Goal: Information Seeking & Learning: Check status

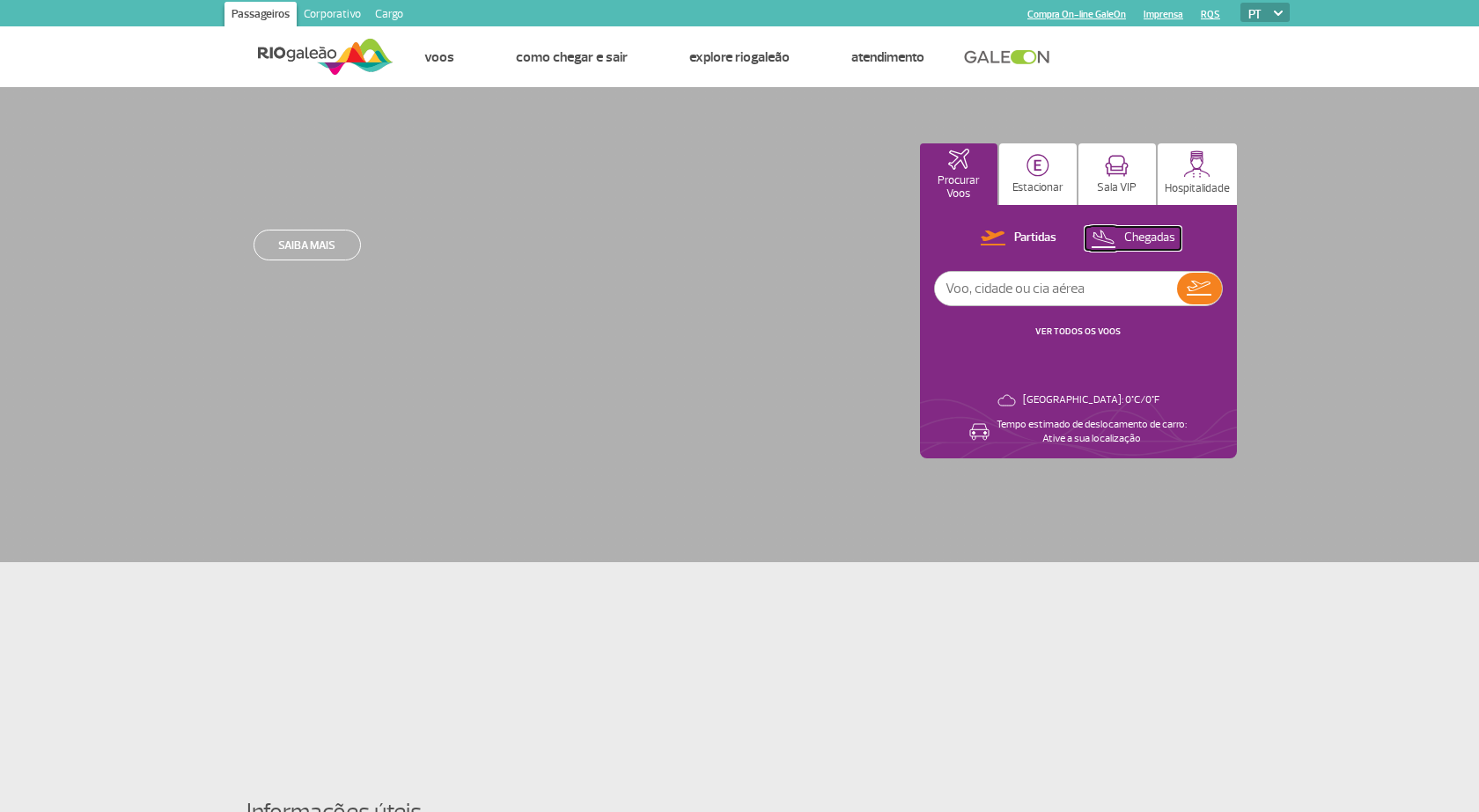
click at [1132, 236] on p "Chegadas" at bounding box center [1149, 238] width 51 height 17
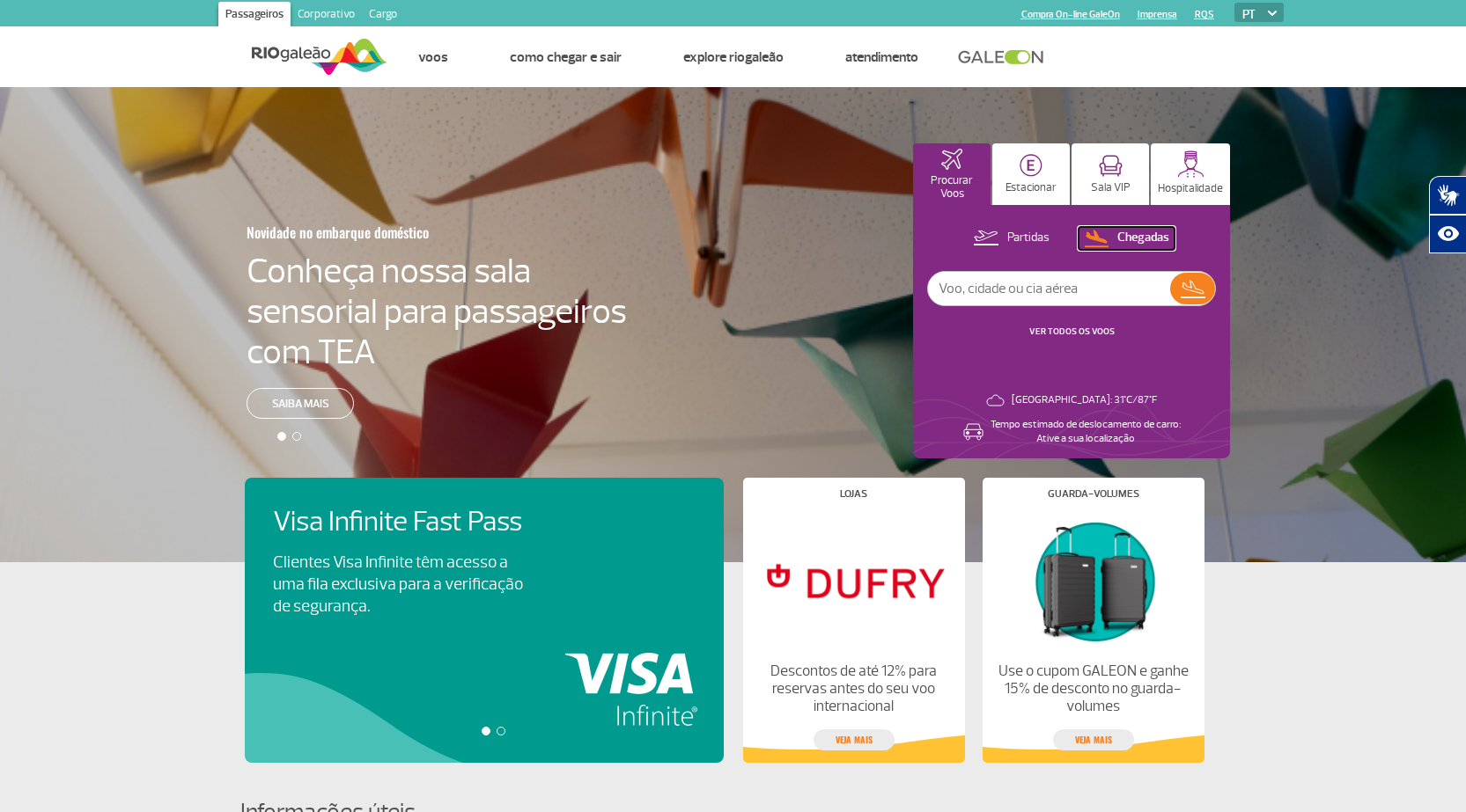
click at [1121, 234] on p "Chegadas" at bounding box center [1143, 238] width 52 height 17
click at [1115, 290] on input "text" at bounding box center [1049, 289] width 242 height 33
type input "[GEOGRAPHIC_DATA]"
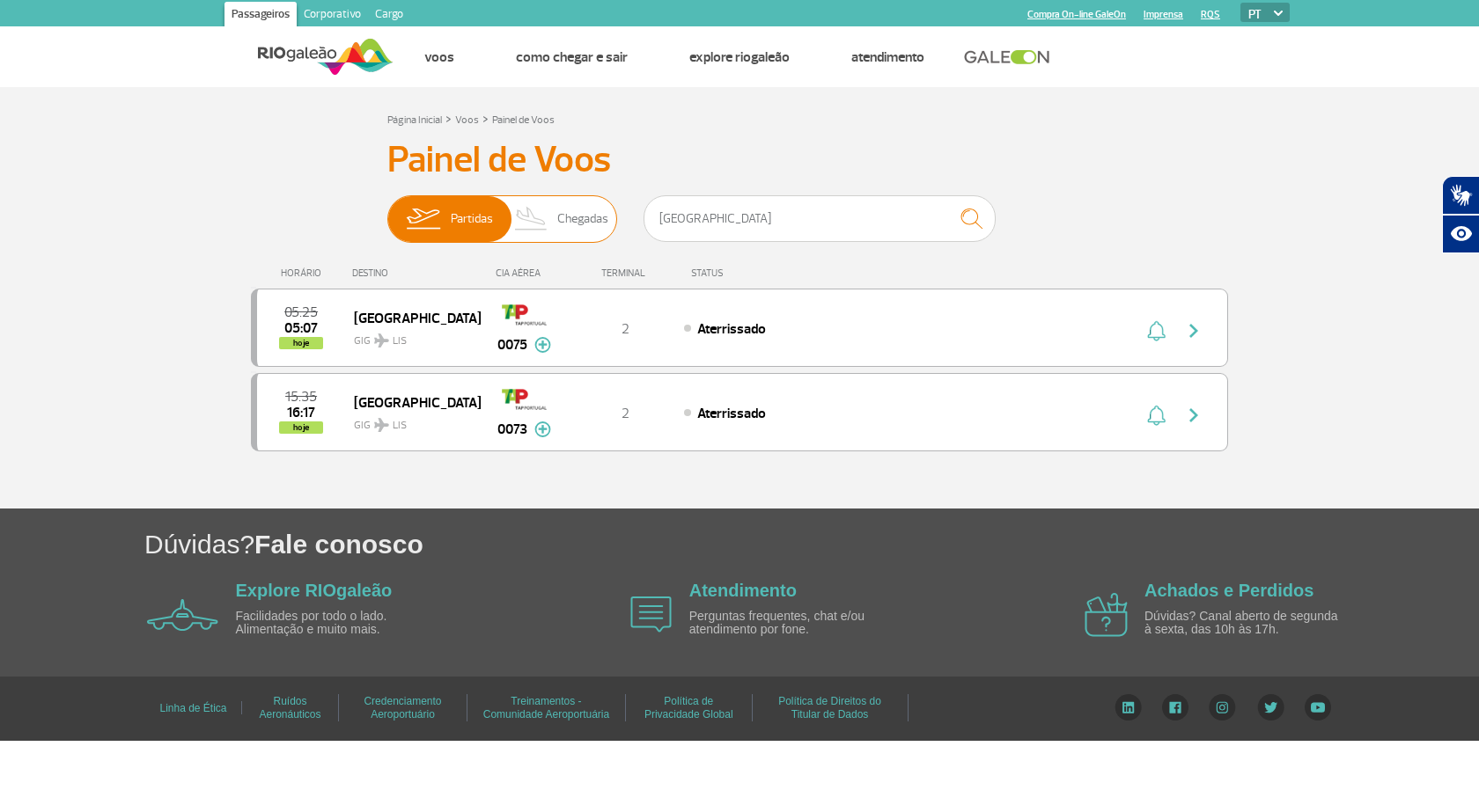
click at [571, 219] on span "Chegadas" at bounding box center [583, 220] width 51 height 46
click at [388, 210] on input "Partidas Chegadas" at bounding box center [388, 210] width 0 height 0
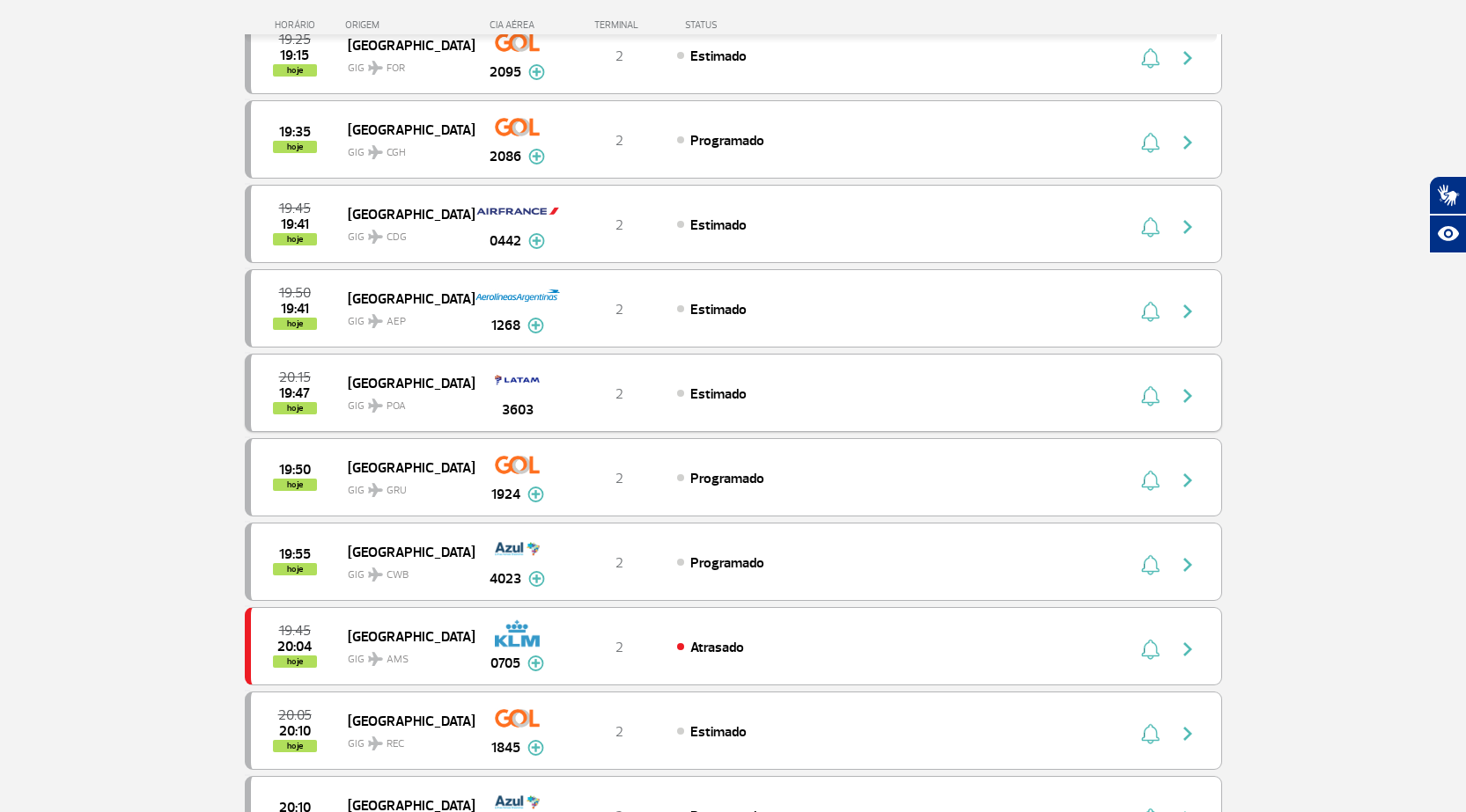
scroll to position [1232, 0]
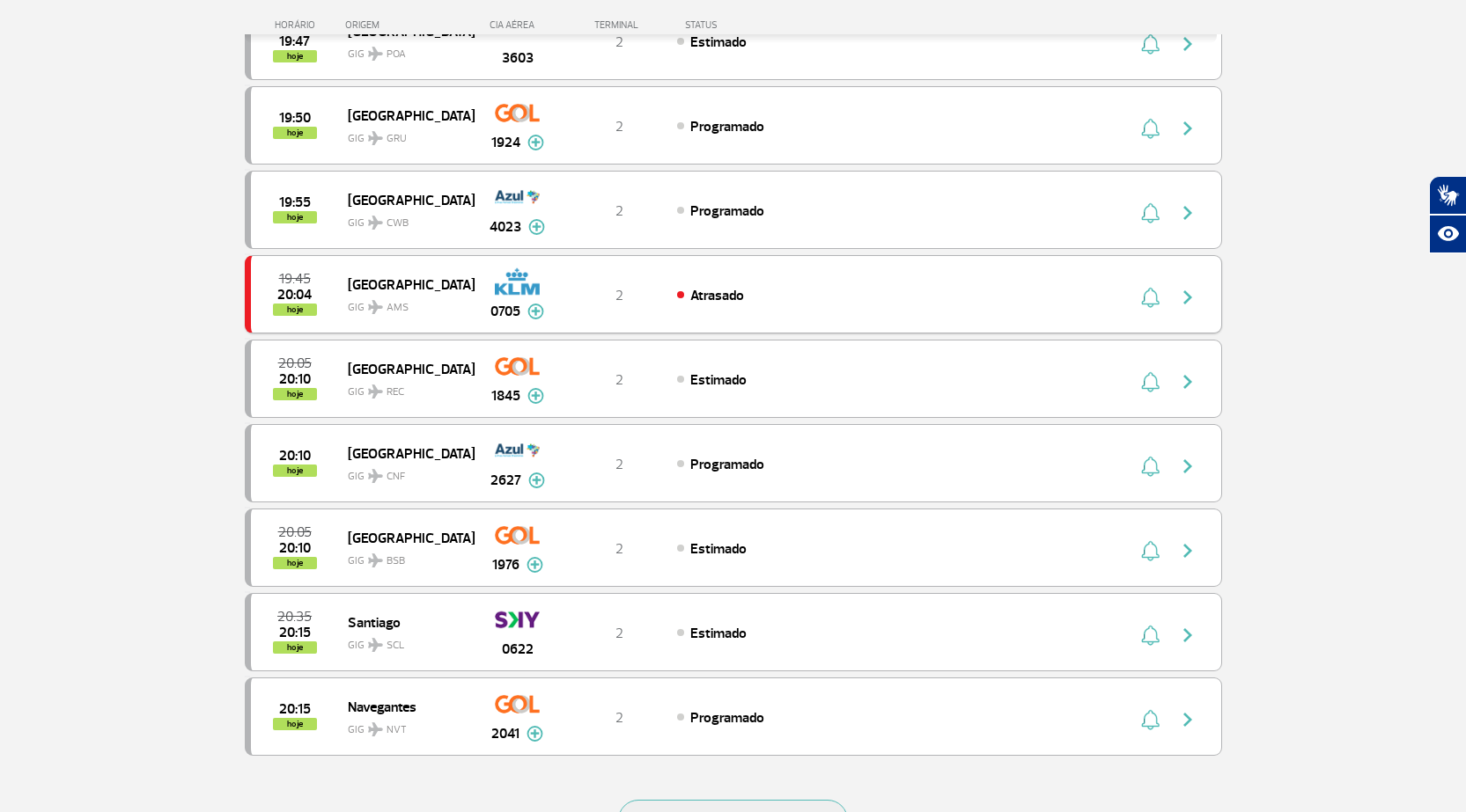
click at [536, 312] on img at bounding box center [535, 311] width 17 height 16
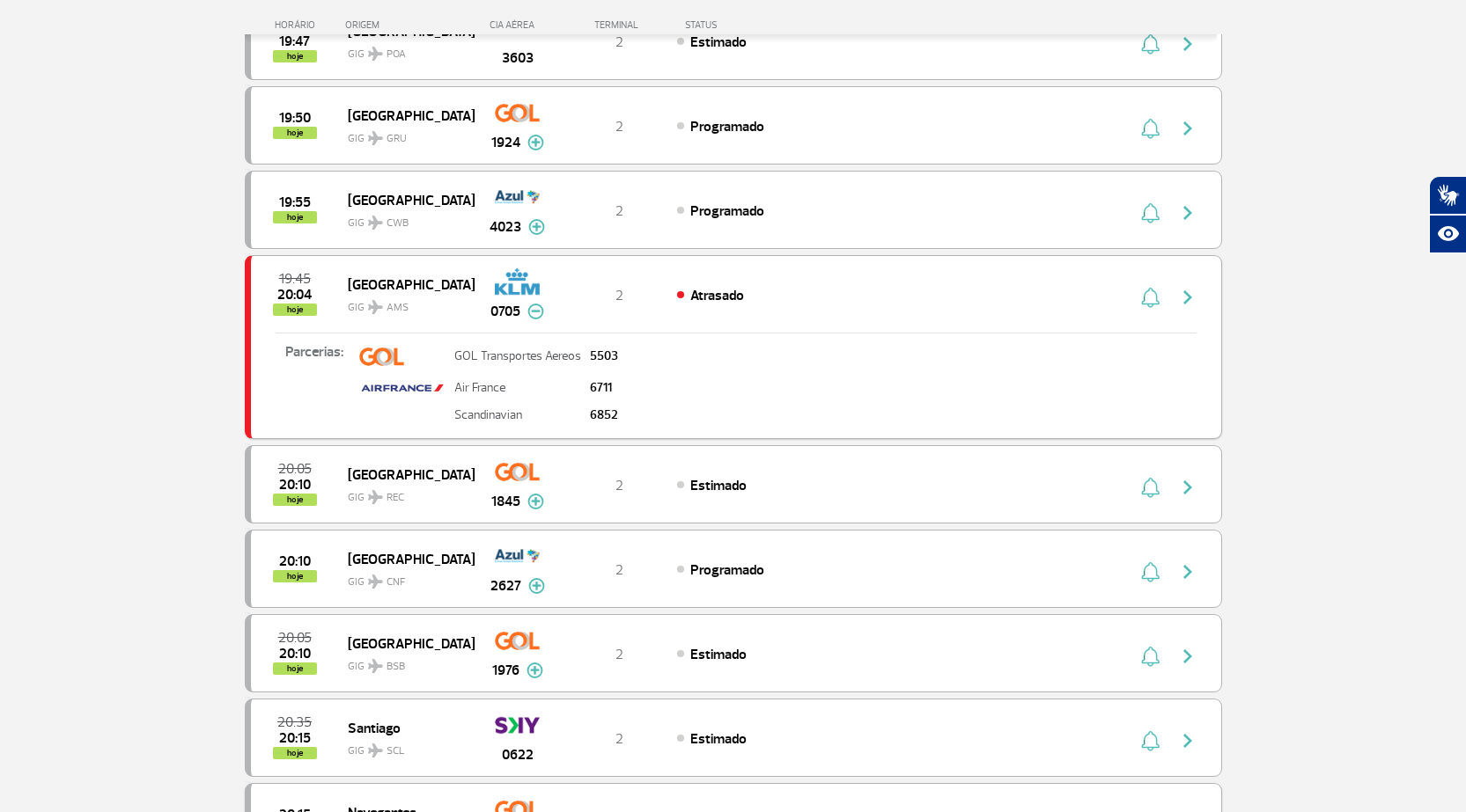
scroll to position [1678, 0]
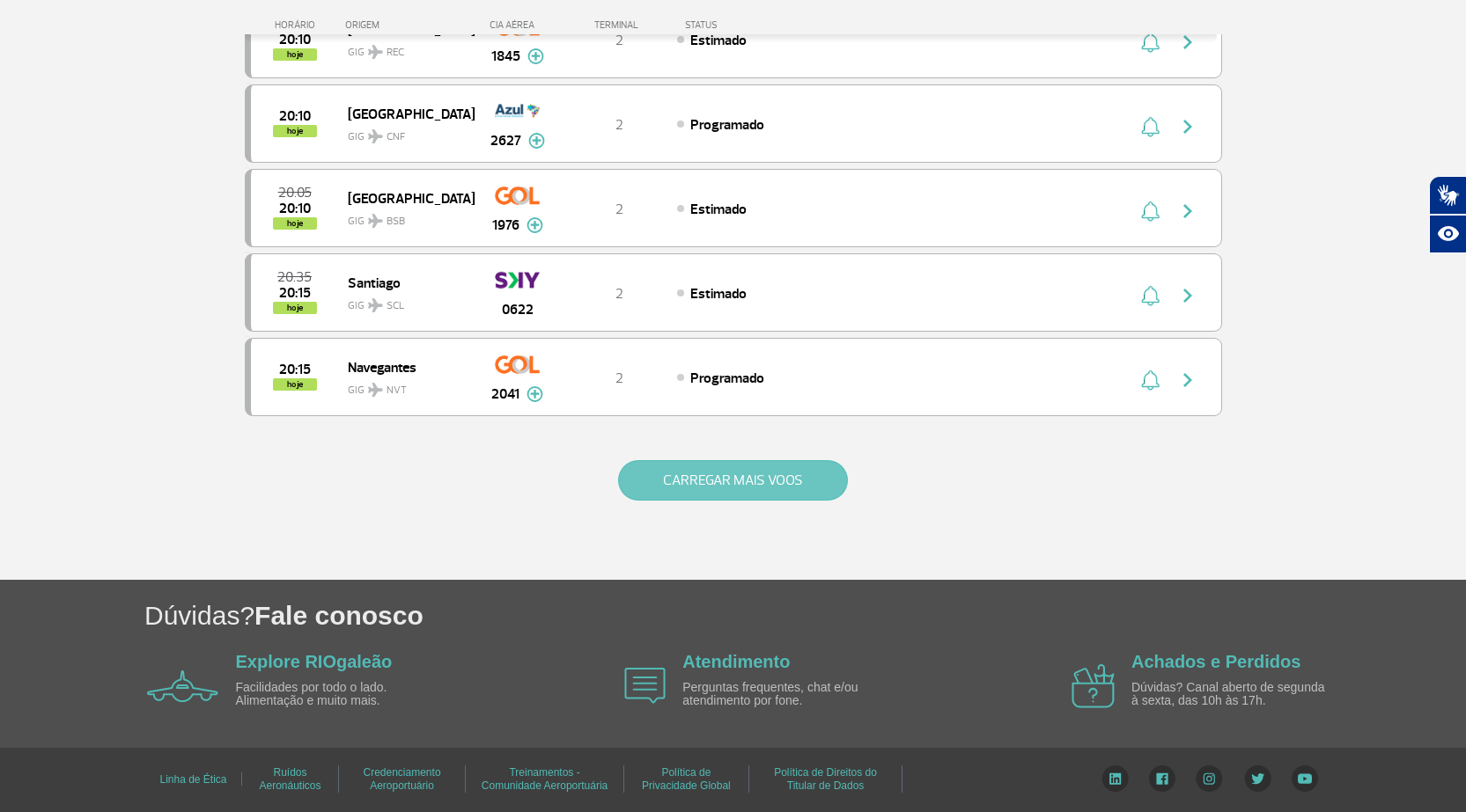
click at [735, 482] on button "CARREGAR MAIS VOOS" at bounding box center [733, 481] width 230 height 41
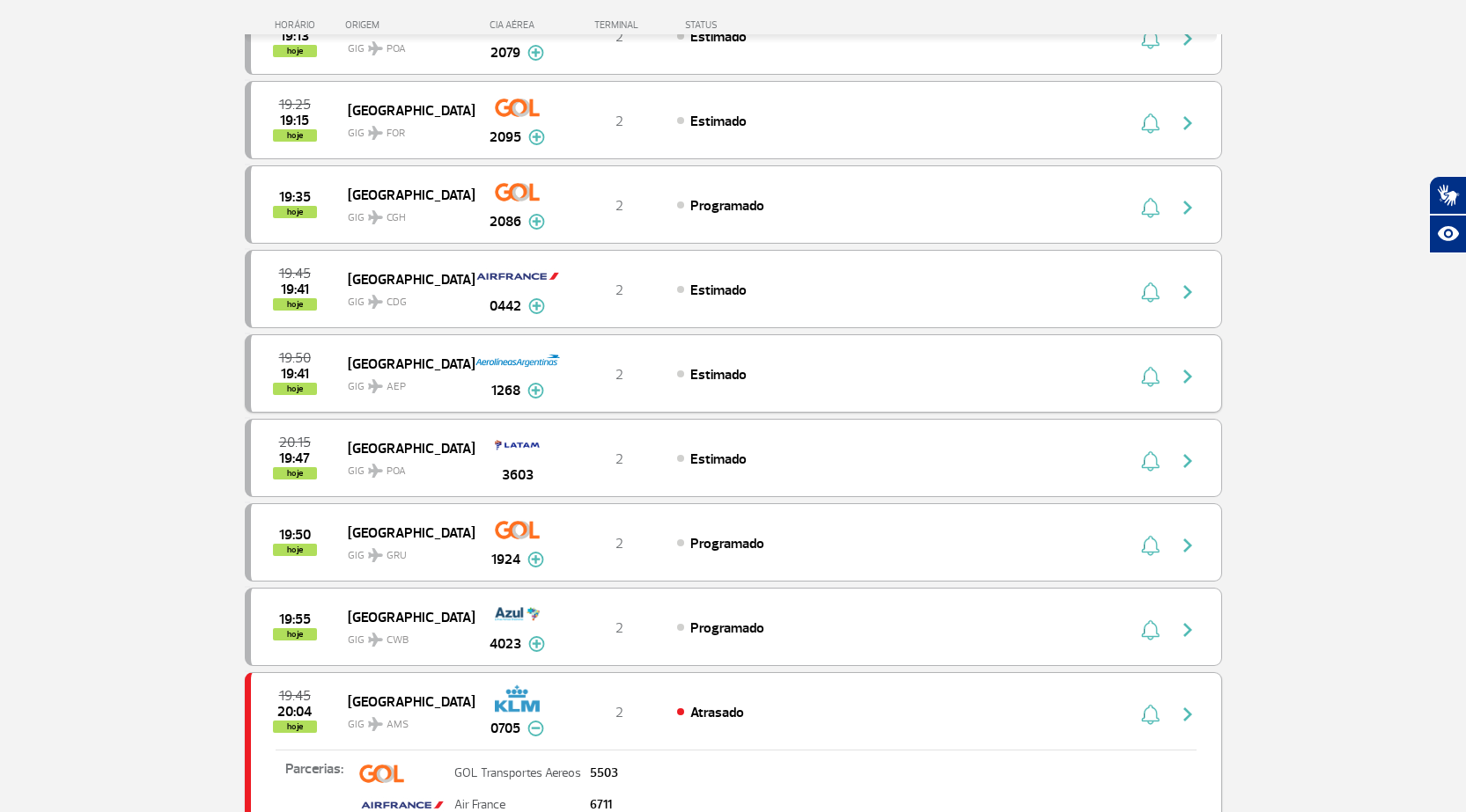
scroll to position [727, 0]
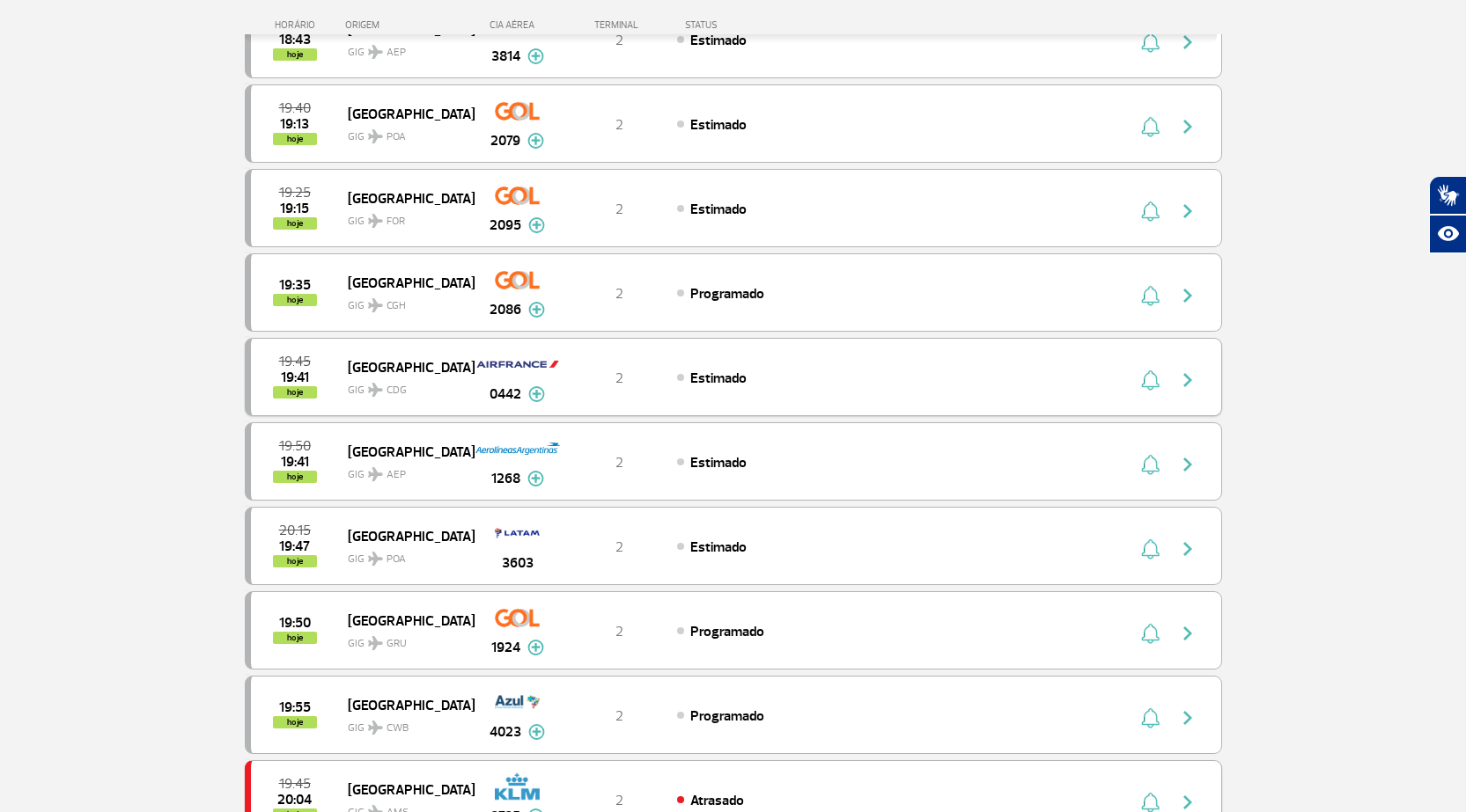
click at [532, 395] on img at bounding box center [536, 394] width 17 height 16
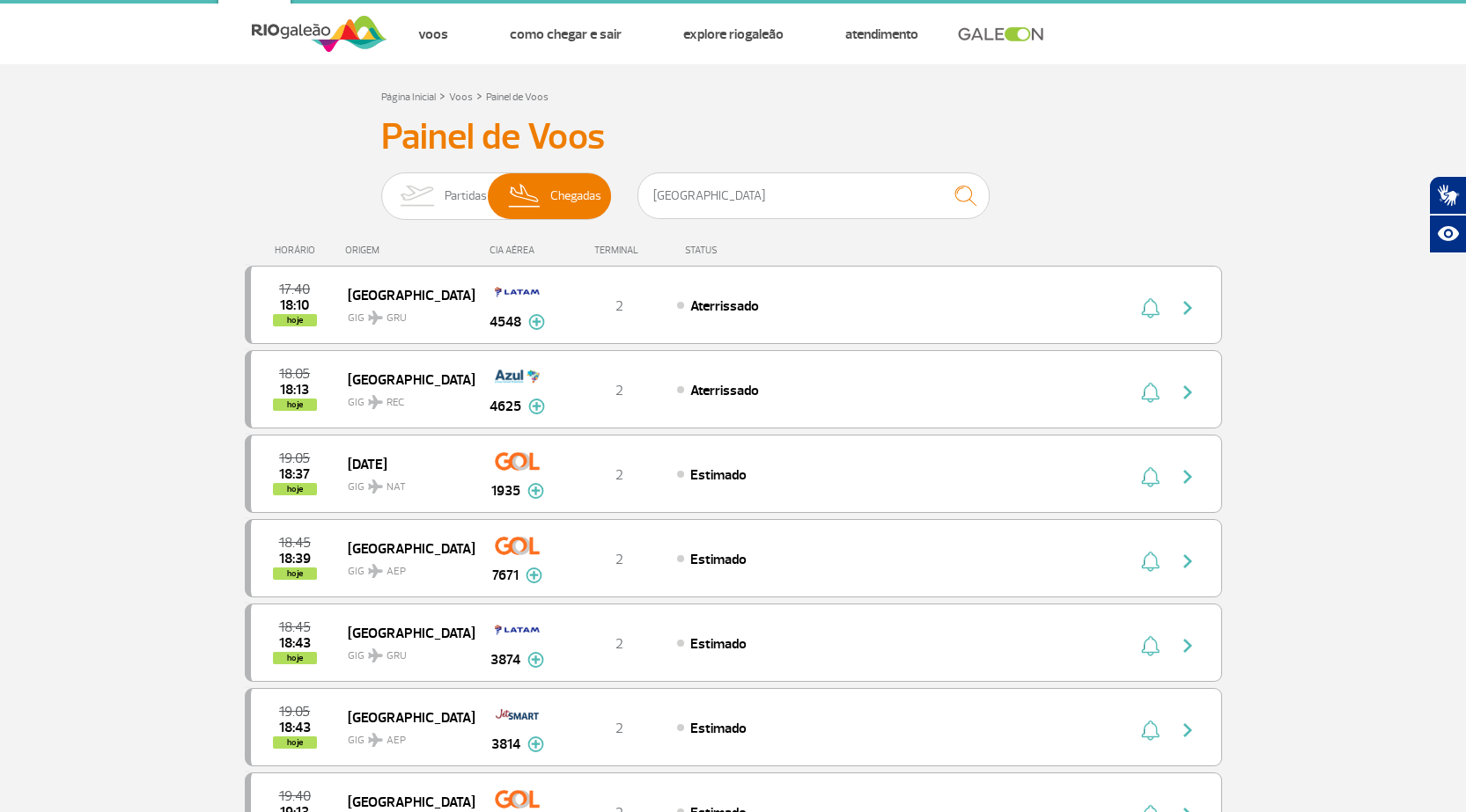
scroll to position [0, 0]
